Goal: Contribute content

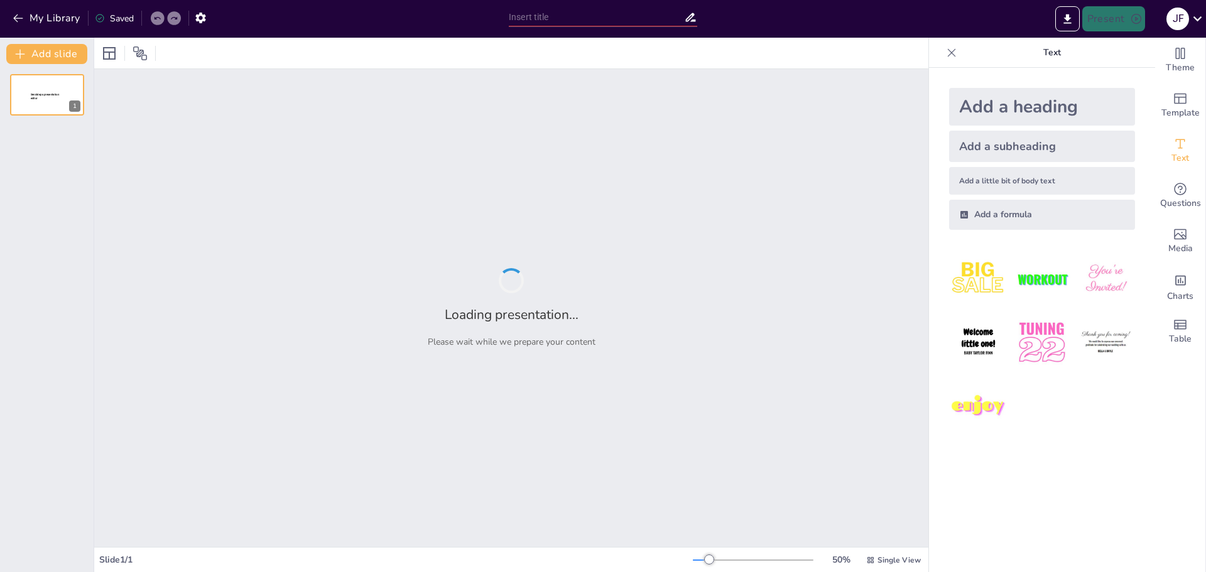
type input "La Evolución de la Pedagogía a lo Largo de la Historia"
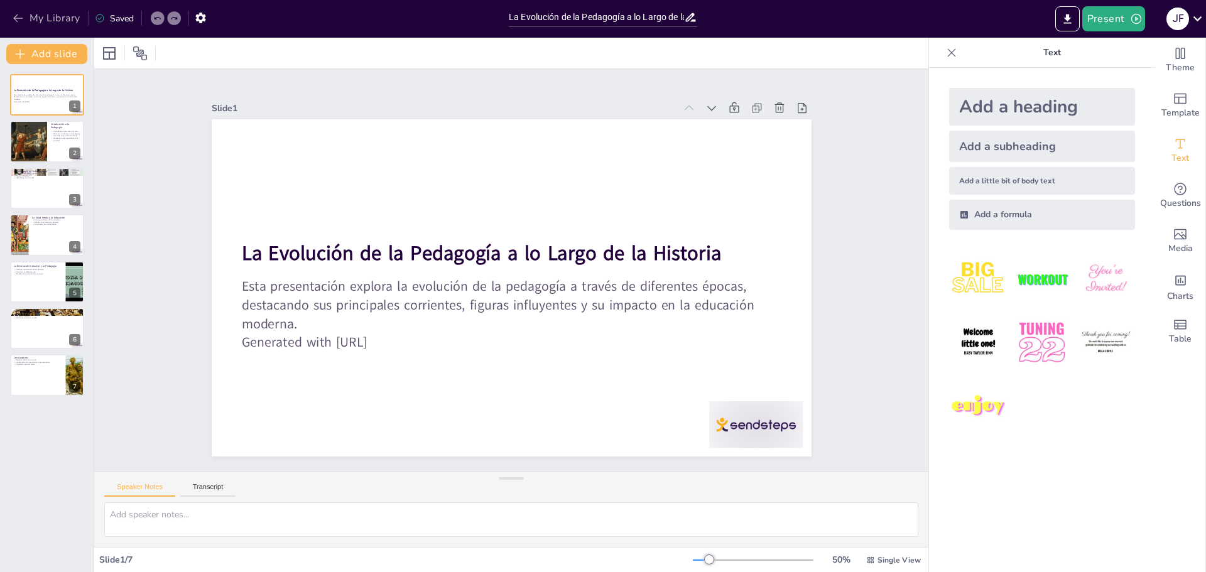
click at [47, 23] on button "My Library" at bounding box center [47, 18] width 76 height 20
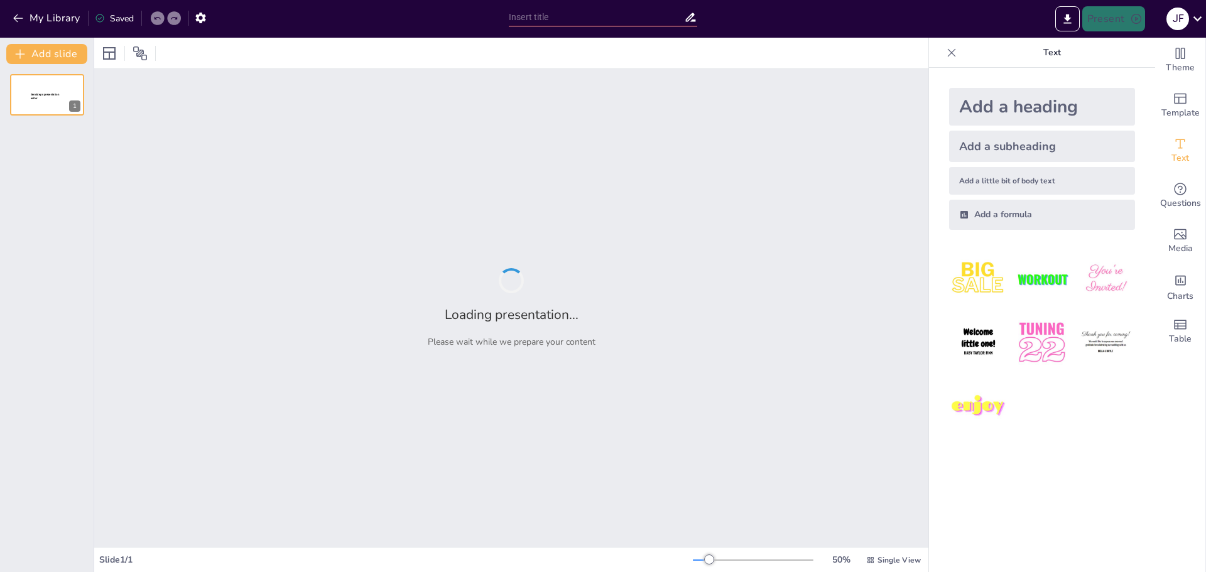
type input "Tipos de Teclados: Comparativa y Usos"
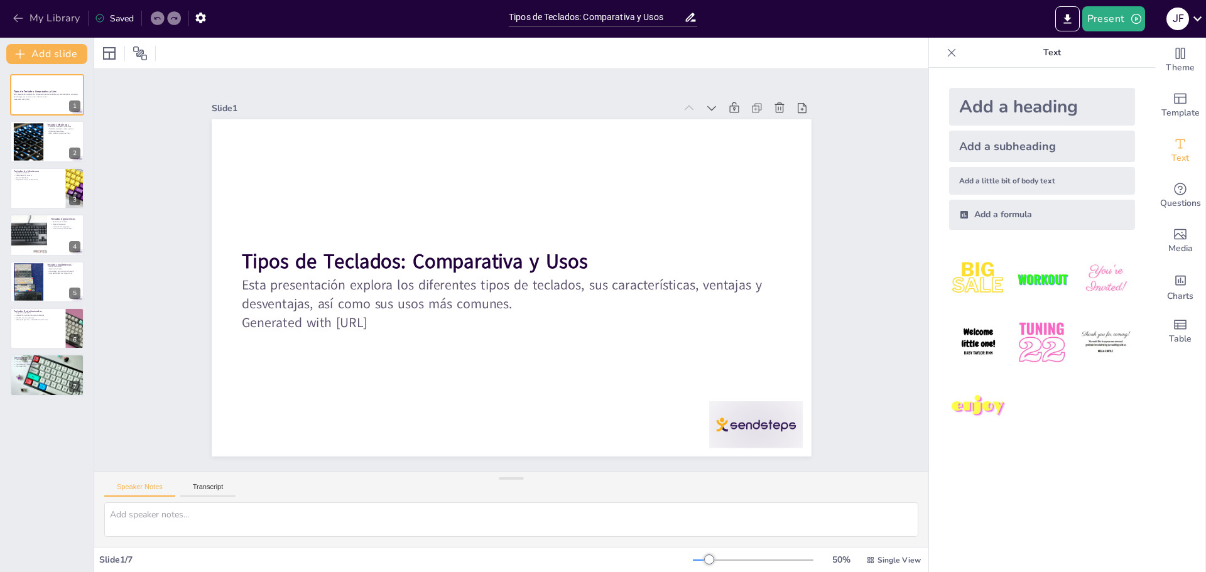
click at [26, 18] on button "My Library" at bounding box center [47, 18] width 76 height 20
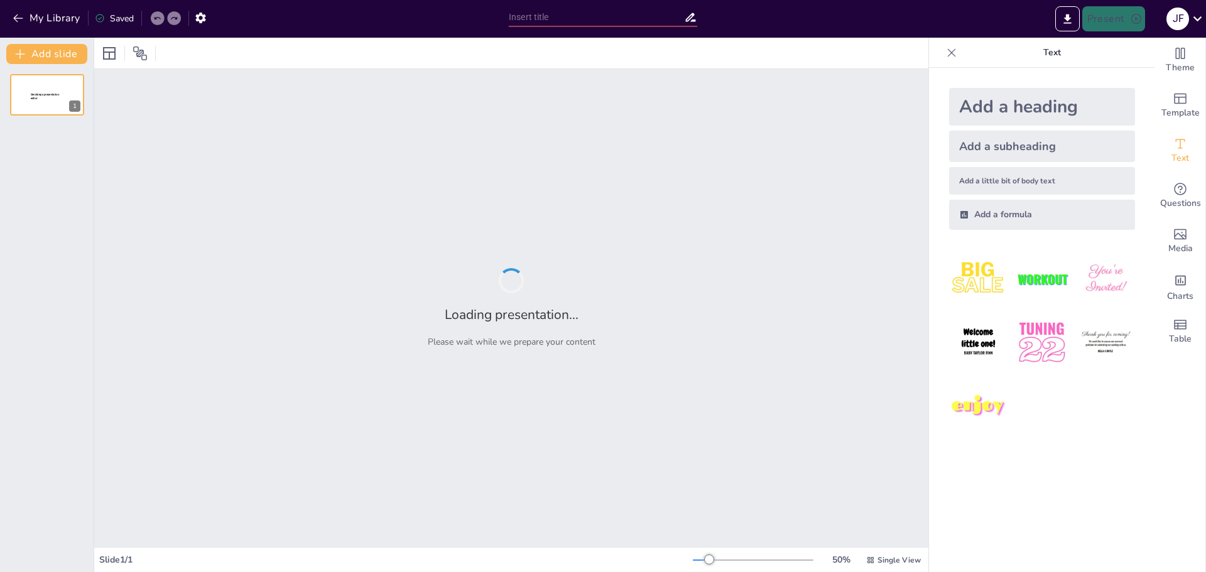
type input "Análisis de 'Steal a Brainrot': Orígenes y Evolución"
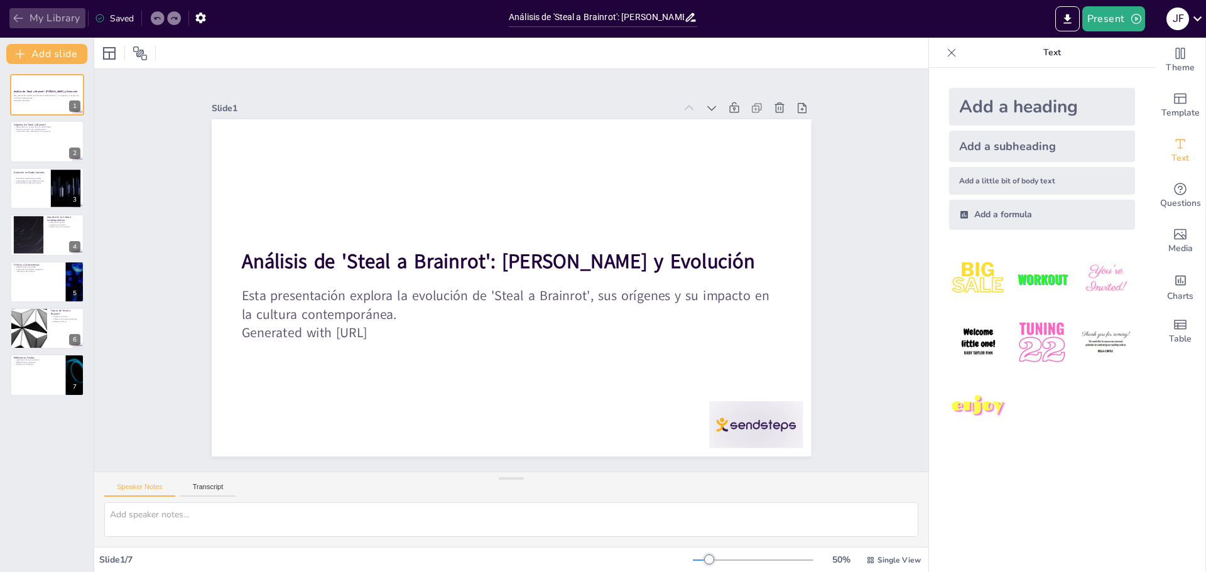
click at [21, 21] on icon "button" at bounding box center [18, 18] width 13 height 13
